Goal: Information Seeking & Learning: Find specific fact

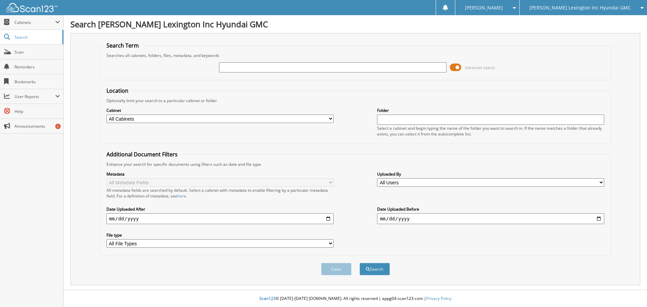
click at [277, 66] on input "text" at bounding box center [332, 67] width 227 height 10
type input "REC67788"
click at [379, 274] on button "Search" at bounding box center [375, 269] width 30 height 12
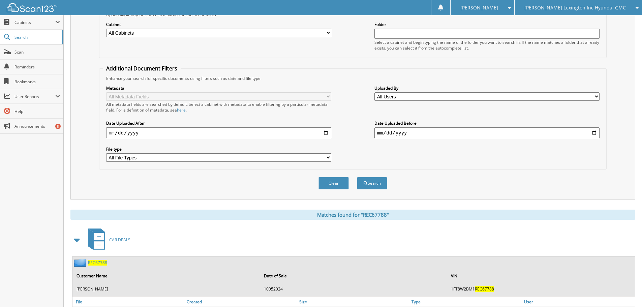
scroll to position [134, 0]
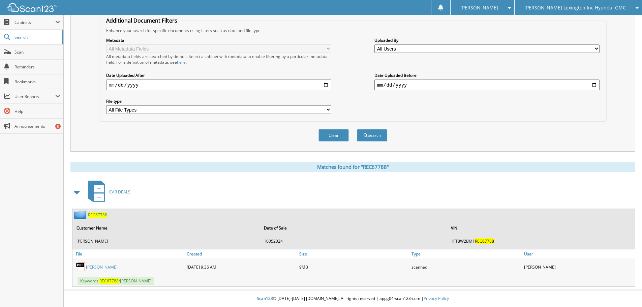
click at [98, 266] on link "BENNIE STANLEY" at bounding box center [102, 267] width 32 height 6
